Goal: Navigation & Orientation: Find specific page/section

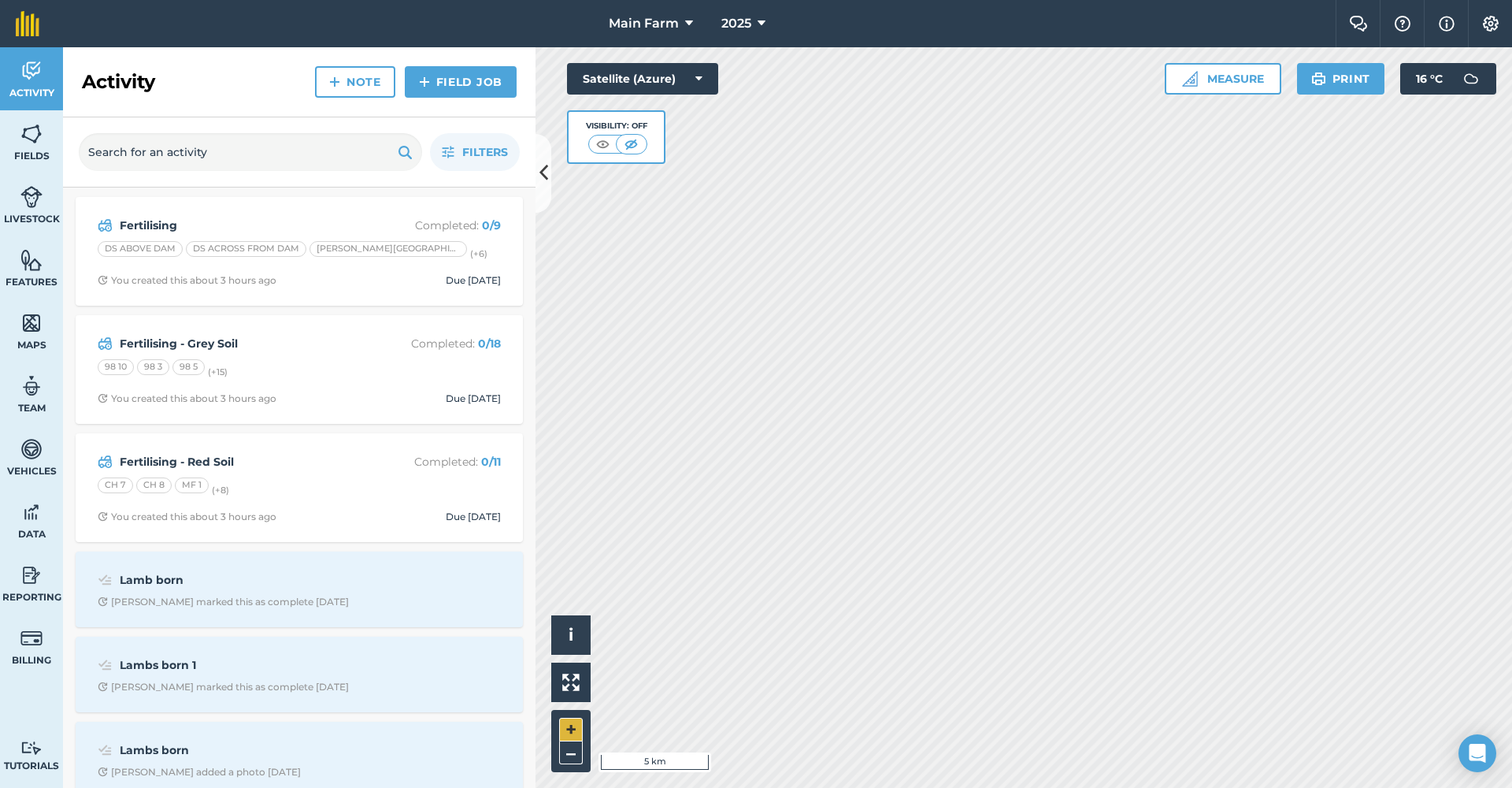
click at [568, 729] on button "+" at bounding box center [571, 729] width 24 height 24
click at [564, 730] on button "+" at bounding box center [571, 729] width 24 height 24
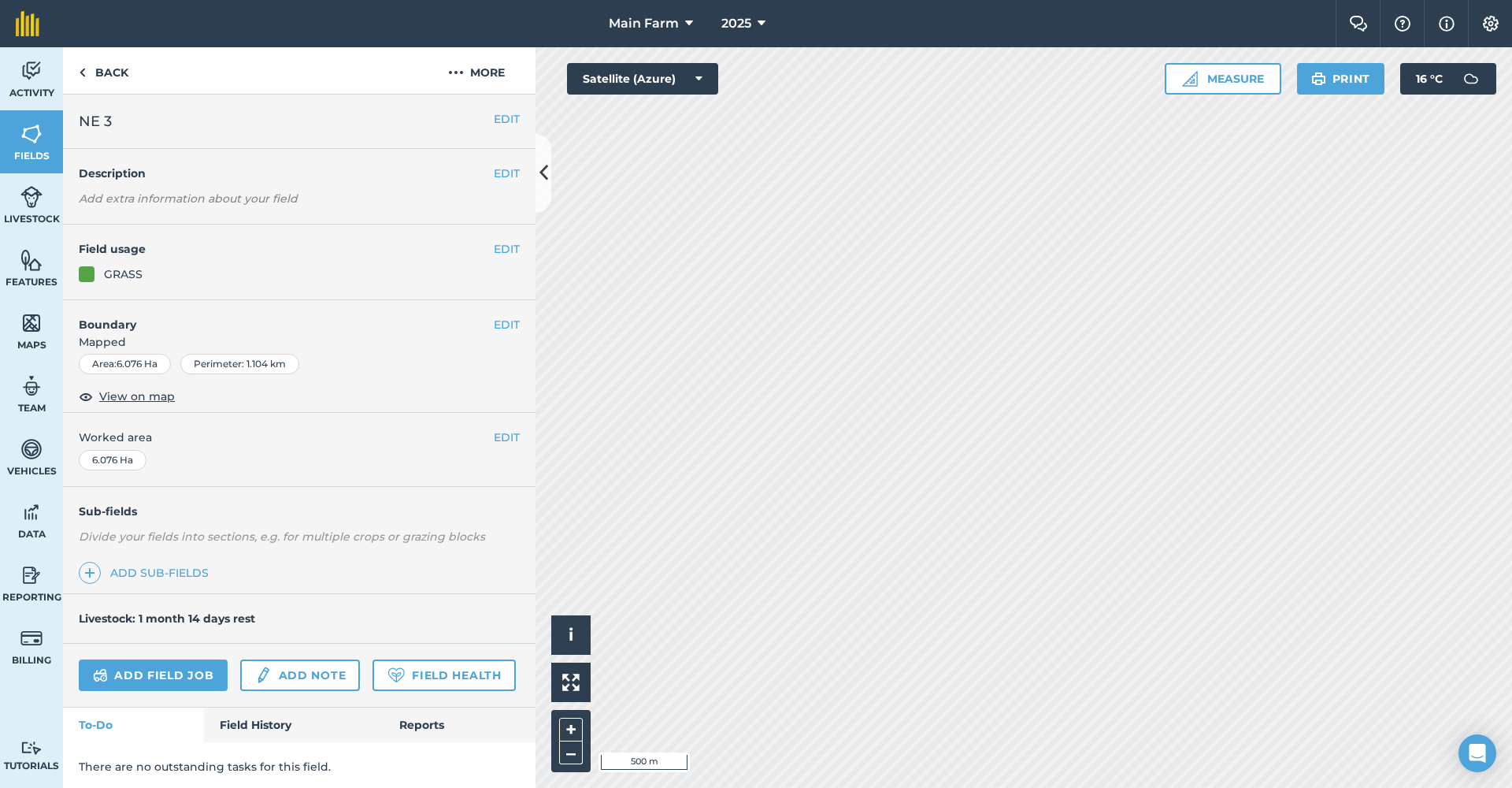
click at [48, 147] on link "Fields" at bounding box center [32, 142] width 63 height 63
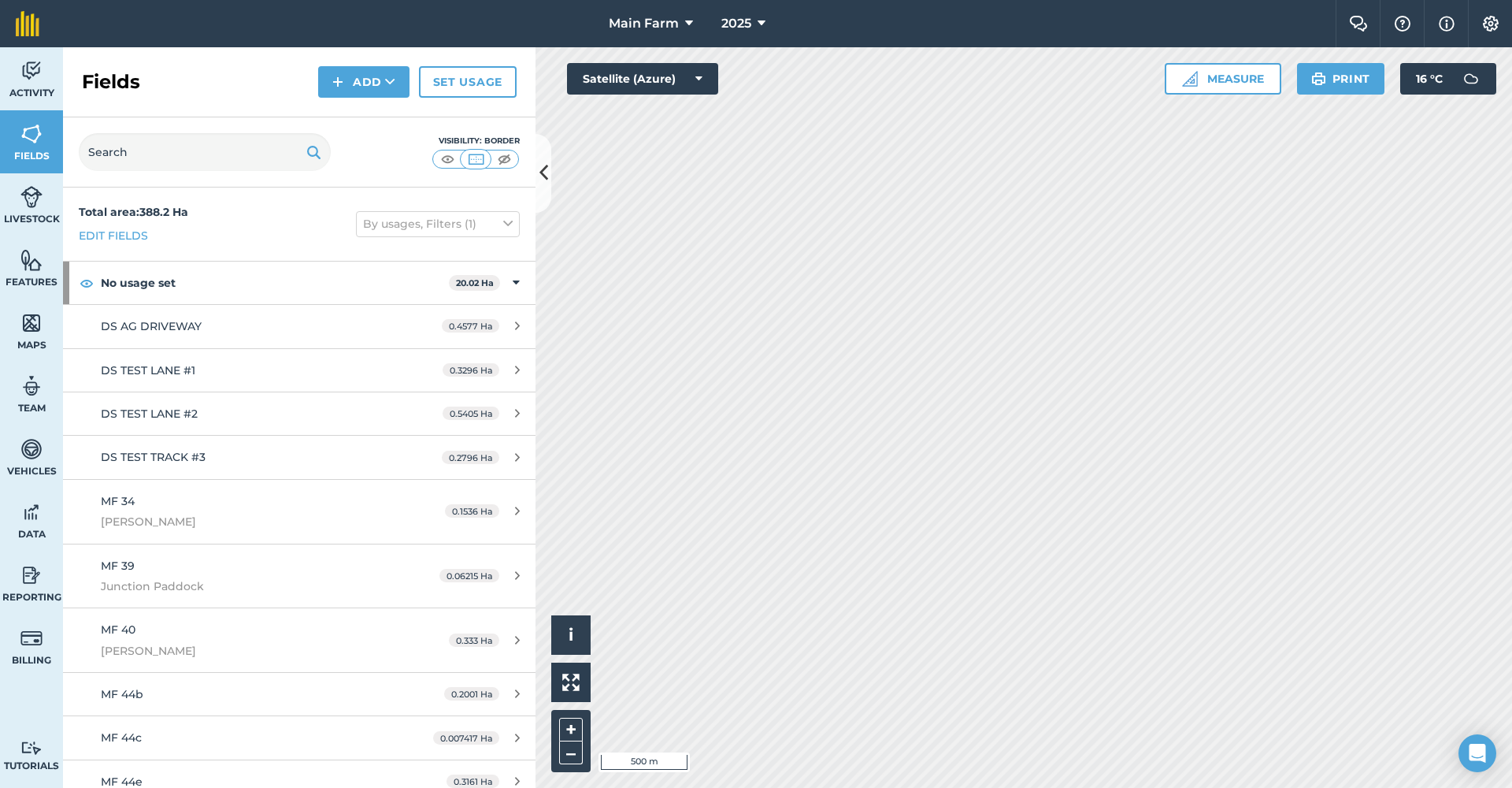
click at [447, 156] on img at bounding box center [447, 159] width 20 height 15
click at [571, 728] on button "+" at bounding box center [571, 729] width 24 height 24
